Goal: Task Accomplishment & Management: Manage account settings

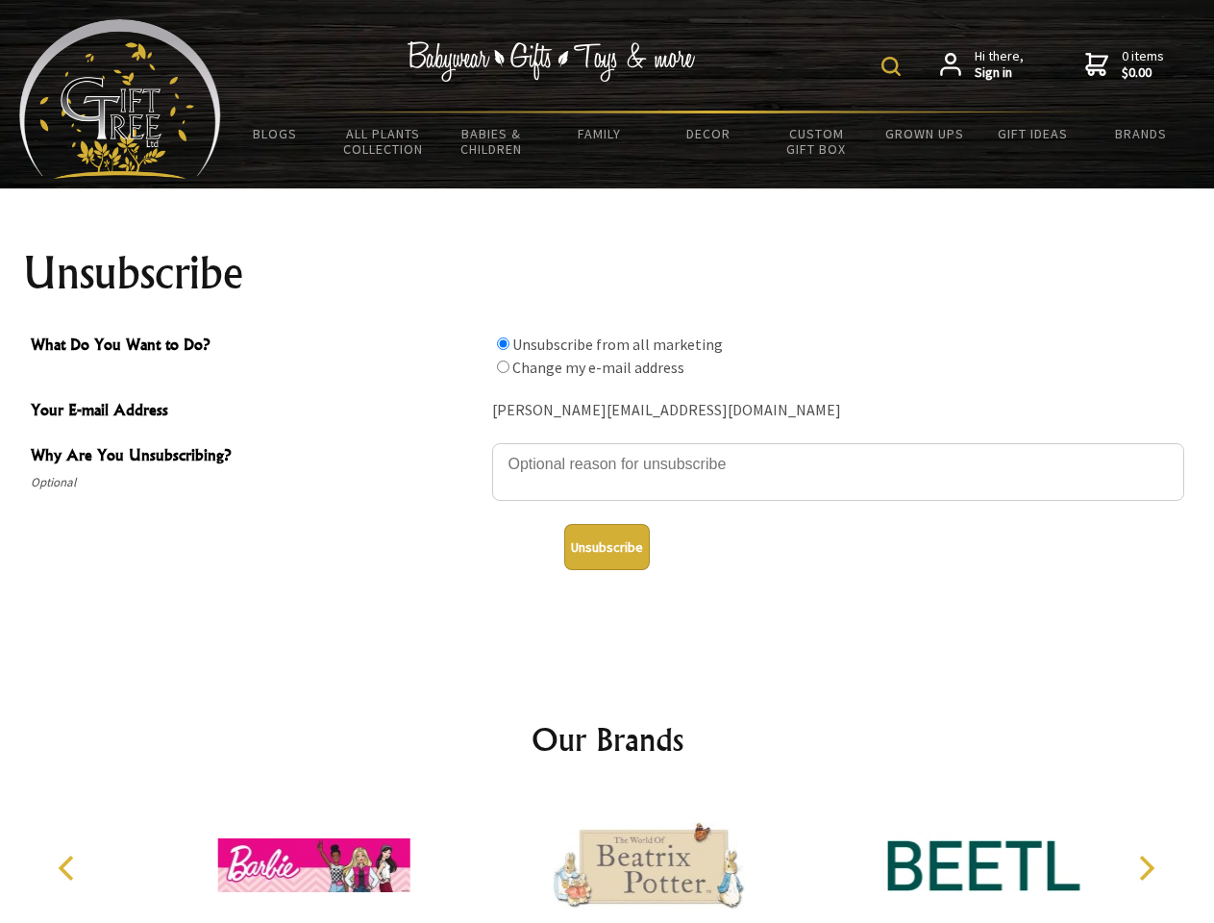
click at [894, 66] on img at bounding box center [890, 66] width 19 height 19
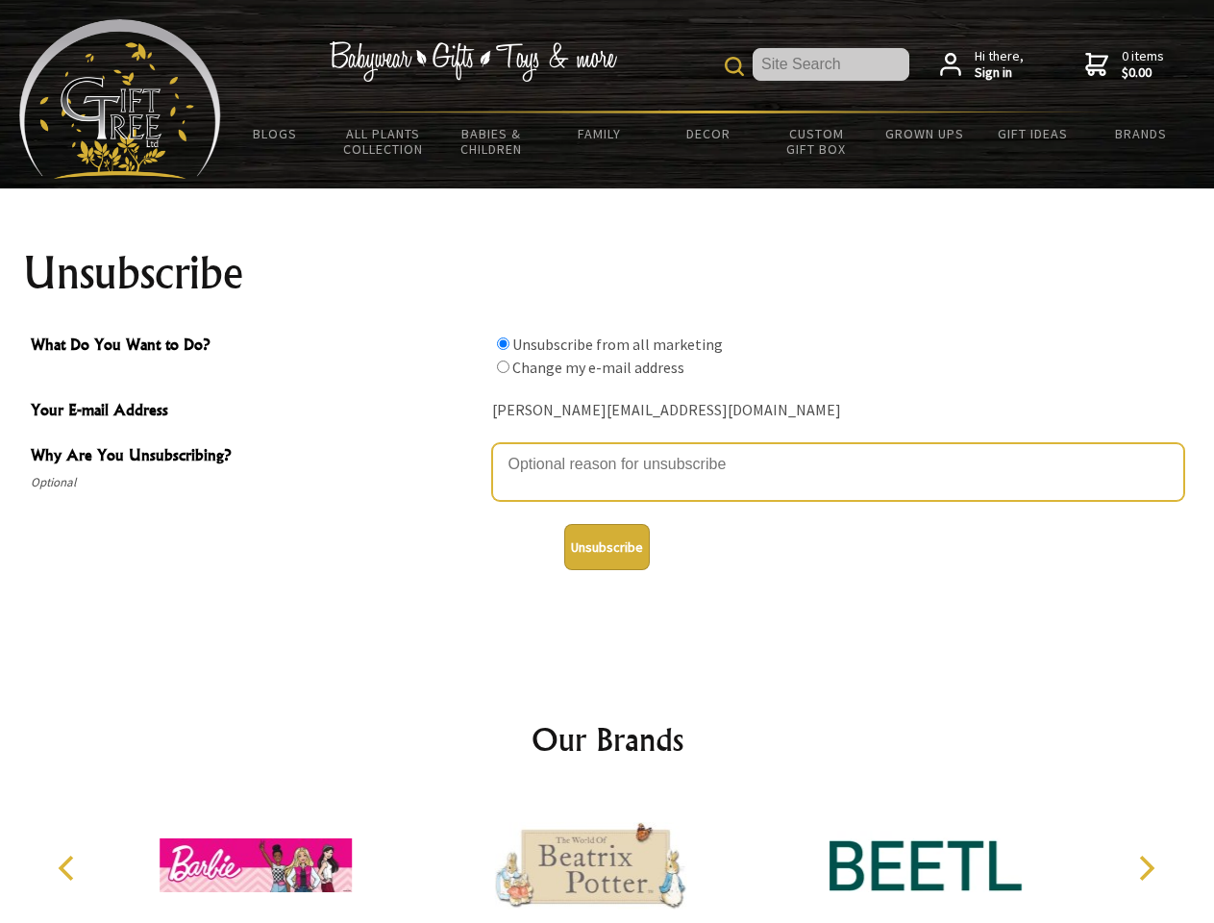
click at [607, 450] on textarea "Why Are You Unsubscribing?" at bounding box center [838, 472] width 692 height 58
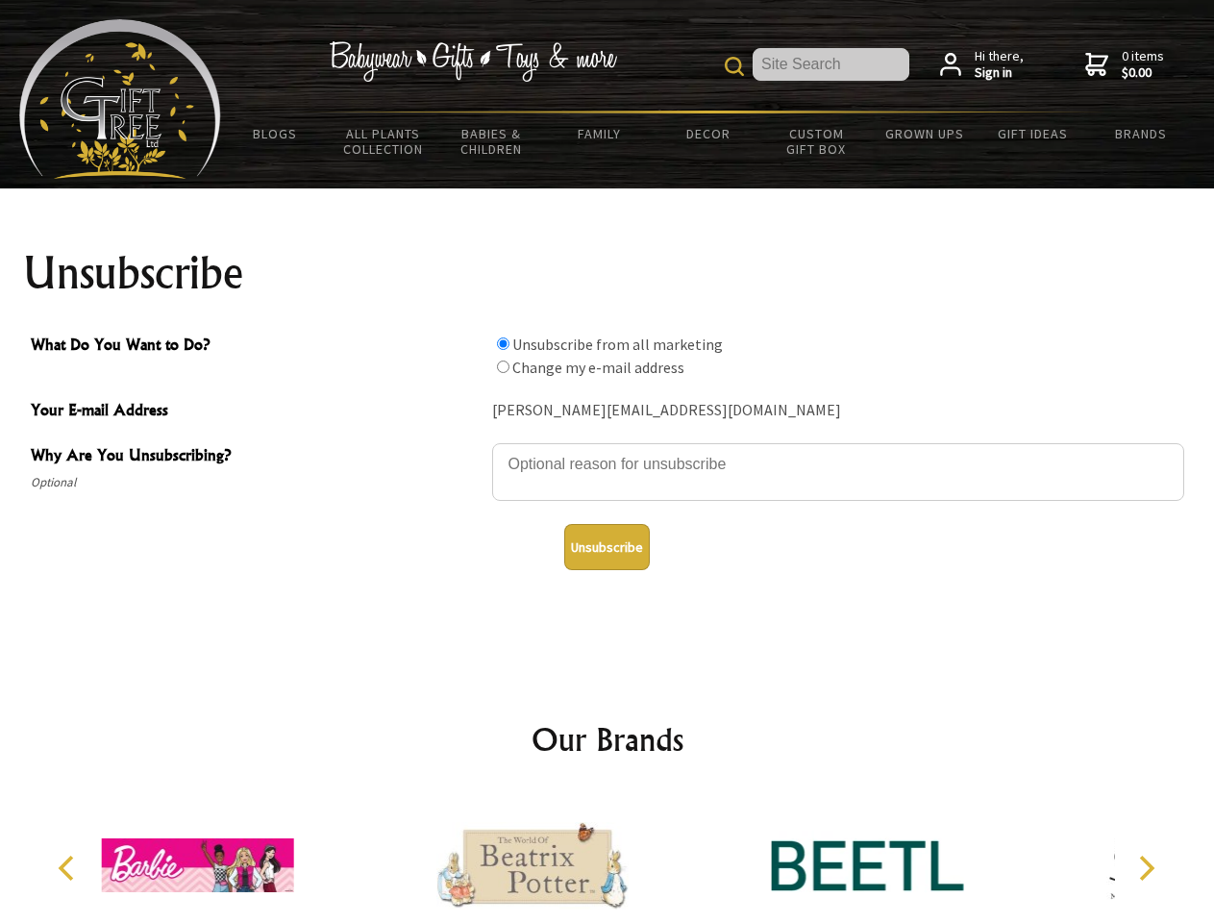
click at [503, 343] on input "What Do You Want to Do?" at bounding box center [503, 343] width 12 height 12
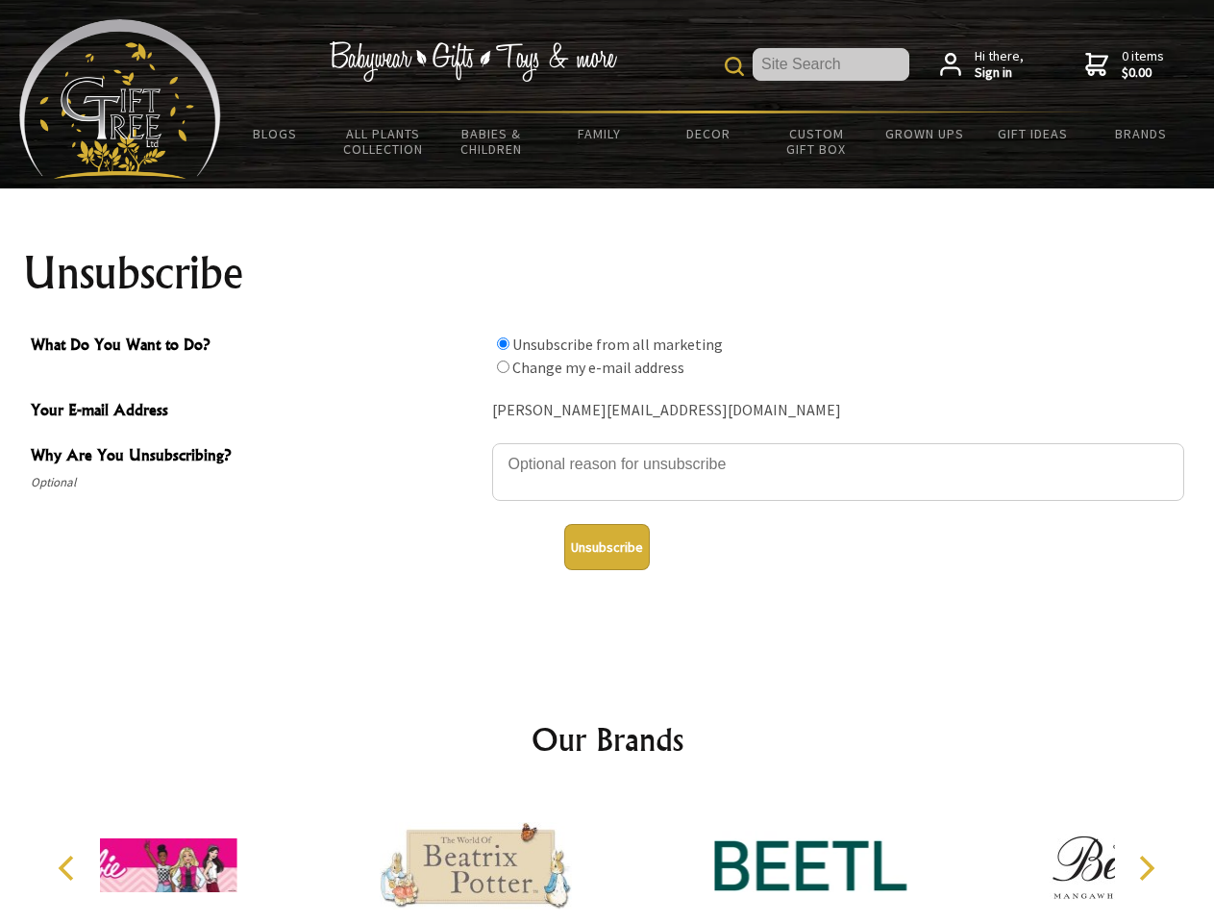
click at [503, 366] on input "What Do You Want to Do?" at bounding box center [503, 366] width 12 height 12
radio input "true"
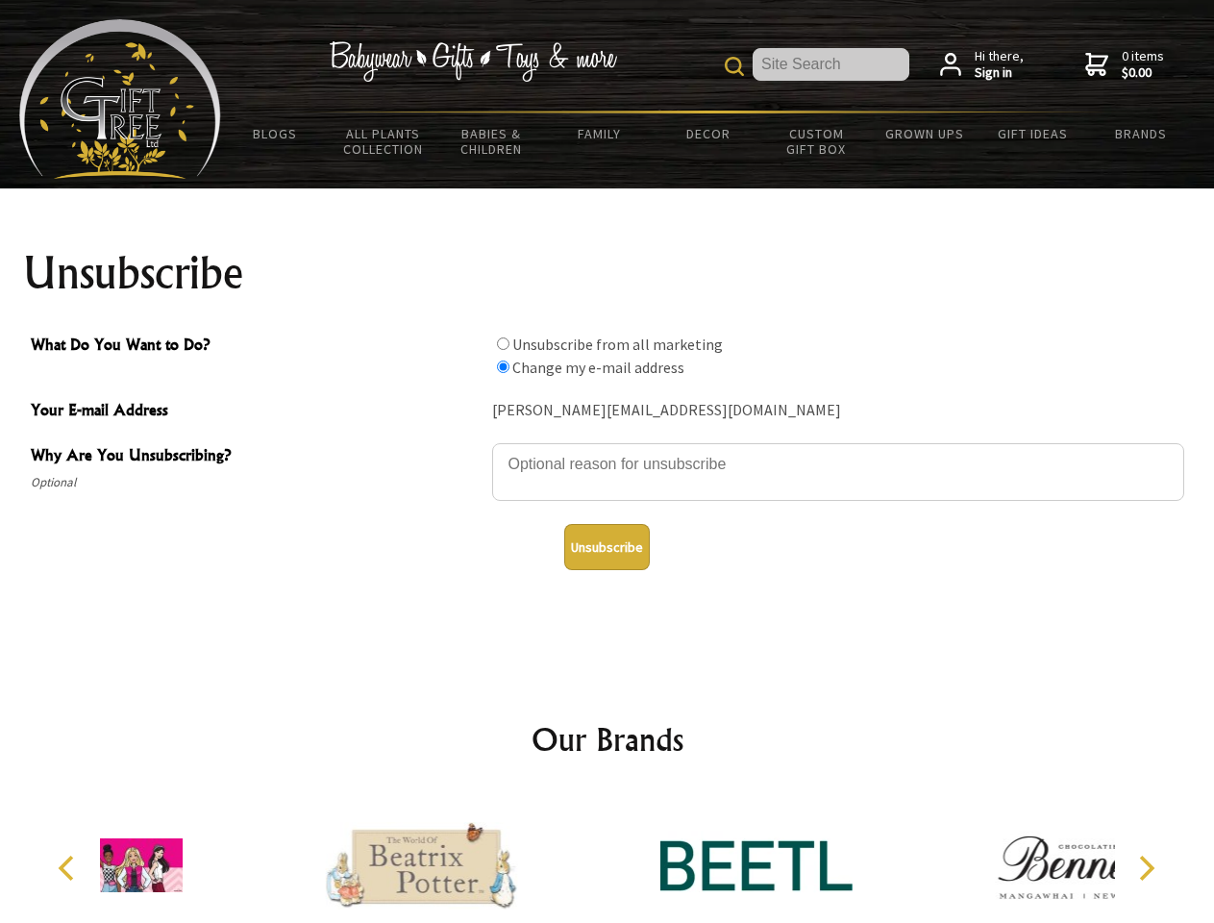
click at [607, 547] on button "Unsubscribe" at bounding box center [607, 547] width 86 height 46
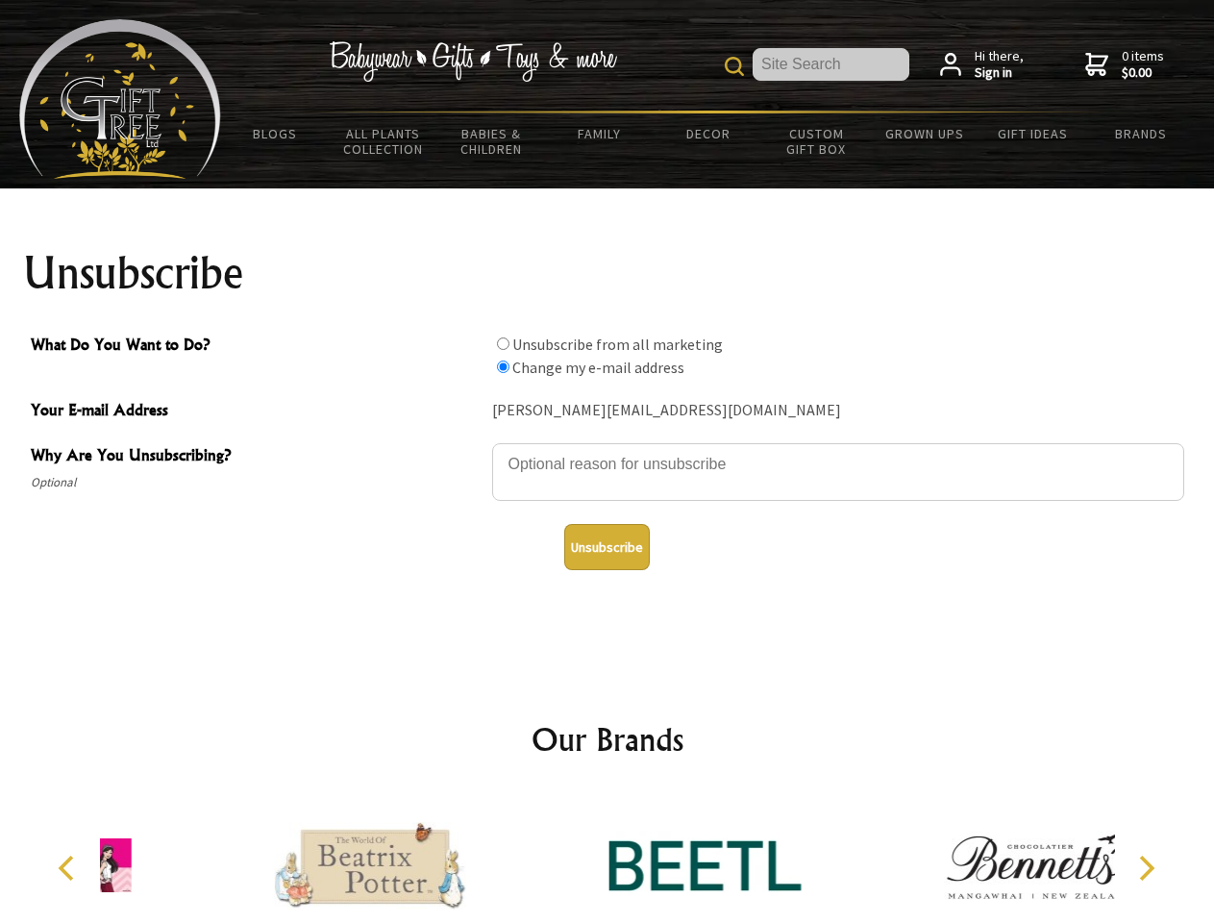
click at [69, 868] on icon "Previous" at bounding box center [68, 867] width 25 height 25
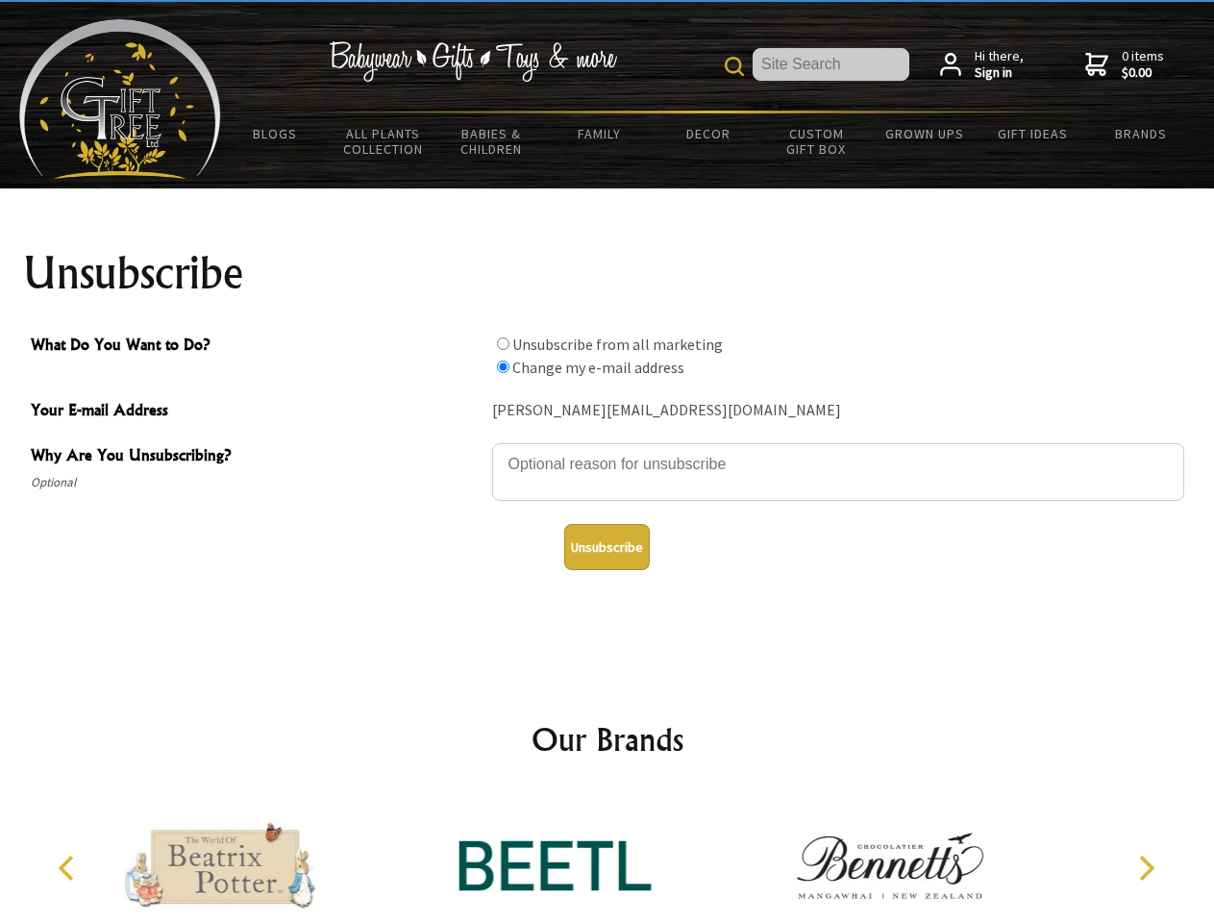
click at [1146, 868] on icon "Next" at bounding box center [1144, 867] width 25 height 25
